Goal: Information Seeking & Learning: Learn about a topic

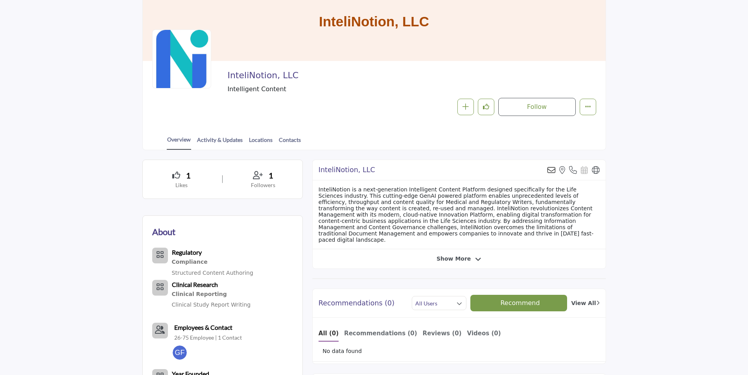
scroll to position [118, 0]
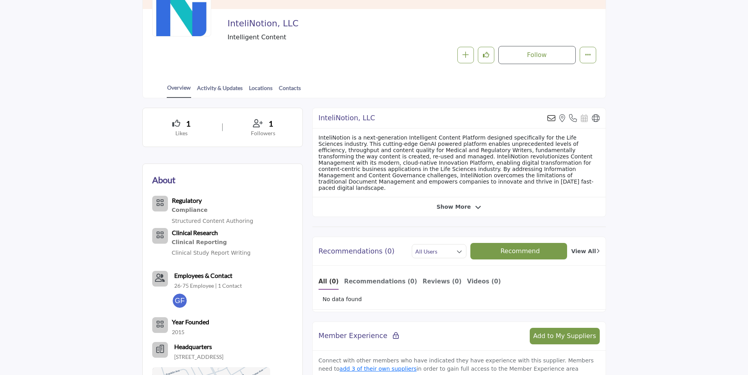
click at [475, 204] on icon at bounding box center [478, 207] width 6 height 7
click at [475, 204] on icon at bounding box center [477, 207] width 6 height 7
click at [475, 205] on icon at bounding box center [478, 207] width 6 height 7
click at [474, 205] on icon at bounding box center [477, 207] width 6 height 7
click at [524, 156] on div "InteliNotion is a next-generation Intelligent Content Platform designed specifi…" at bounding box center [459, 163] width 293 height 69
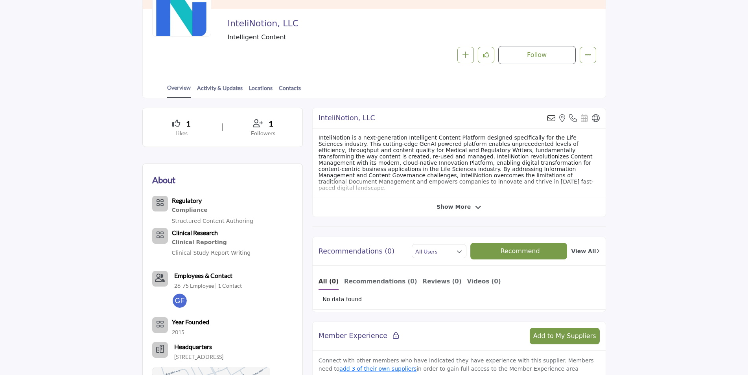
click at [362, 175] on div "InteliNotion is a next-generation Intelligent Content Platform designed specifi…" at bounding box center [459, 163] width 293 height 69
click at [421, 174] on div "InteliNotion is a next-generation Intelligent Content Platform designed specifi…" at bounding box center [459, 163] width 293 height 69
click at [501, 184] on div "InteliNotion is a next-generation Intelligent Content Platform designed specifi…" at bounding box center [459, 163] width 293 height 69
click at [475, 204] on icon at bounding box center [478, 207] width 6 height 7
click at [475, 204] on icon at bounding box center [477, 207] width 6 height 7
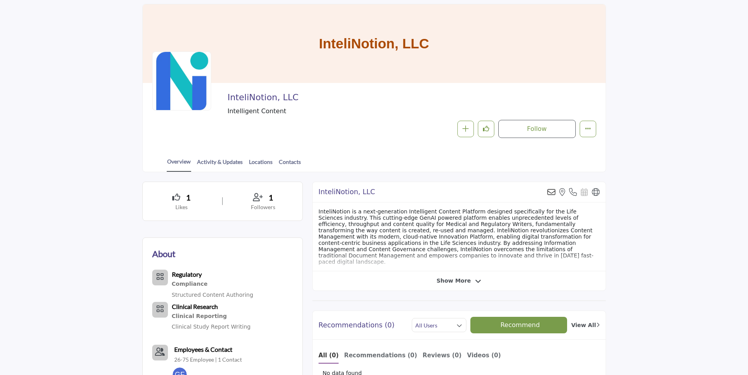
scroll to position [0, 0]
